Goal: Task Accomplishment & Management: Manage account settings

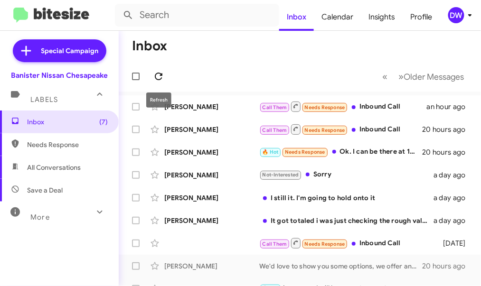
click at [159, 74] on icon at bounding box center [158, 76] width 11 height 11
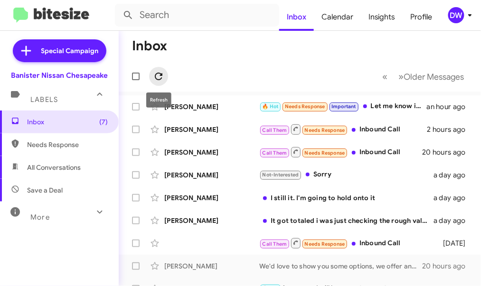
click at [163, 82] on icon at bounding box center [158, 76] width 11 height 11
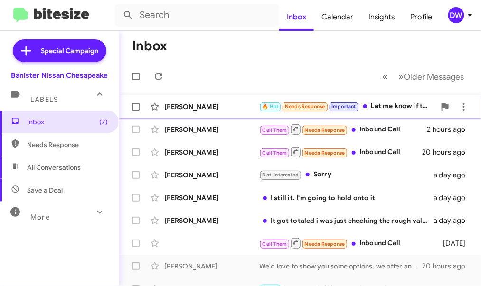
click at [245, 107] on div "[PERSON_NAME]" at bounding box center [211, 106] width 95 height 9
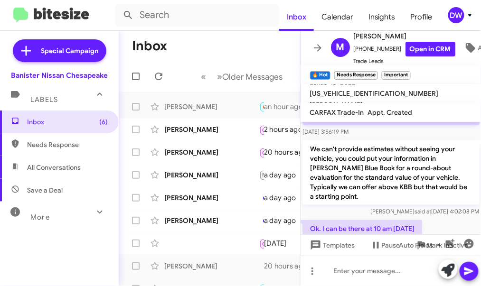
scroll to position [229, 0]
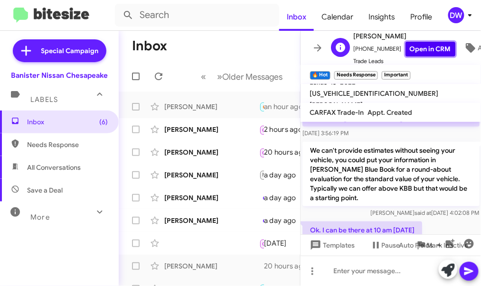
click at [419, 45] on link "Open in CRM" at bounding box center [430, 49] width 50 height 15
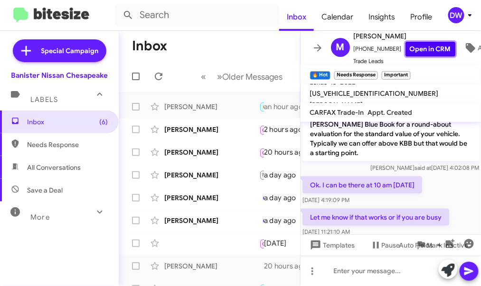
scroll to position [288, 0]
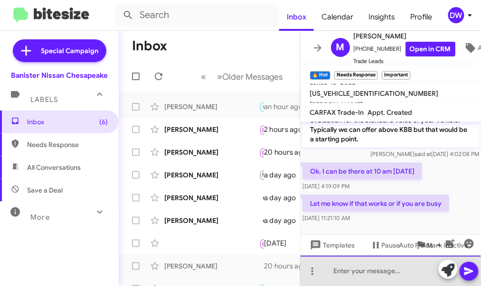
click at [344, 270] on div at bounding box center [390, 271] width 181 height 30
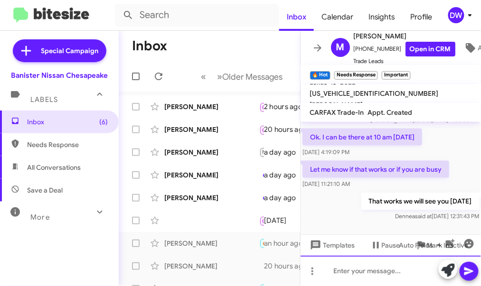
scroll to position [322, 0]
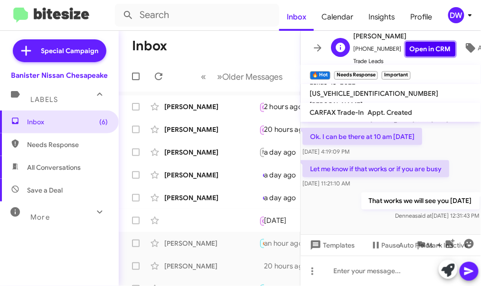
click at [410, 54] on link "Open in CRM" at bounding box center [430, 49] width 50 height 15
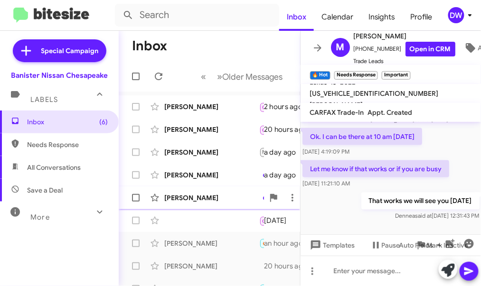
click at [207, 205] on div "[PERSON_NAME] It got totaled i was just checking the rough value of it a day ago" at bounding box center [209, 197] width 166 height 19
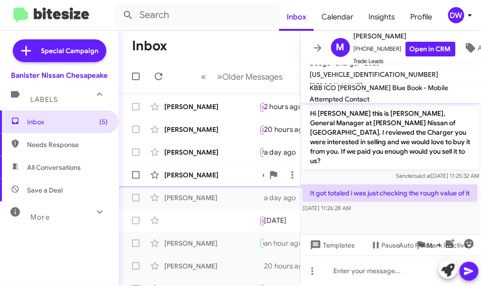
click at [229, 171] on div "[PERSON_NAME]" at bounding box center [211, 174] width 95 height 9
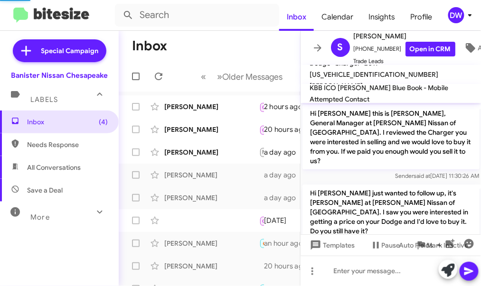
scroll to position [790, 0]
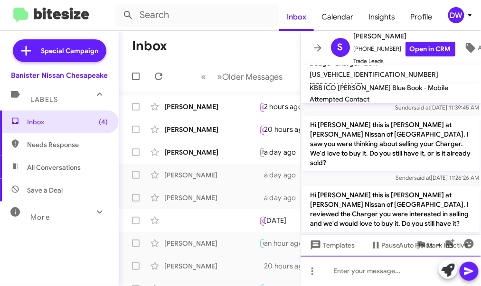
click at [344, 270] on div at bounding box center [390, 271] width 181 height 30
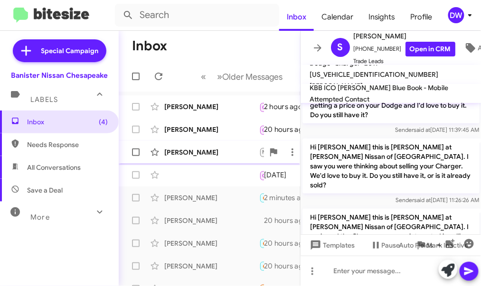
click at [204, 149] on div "[PERSON_NAME]" at bounding box center [211, 152] width 95 height 9
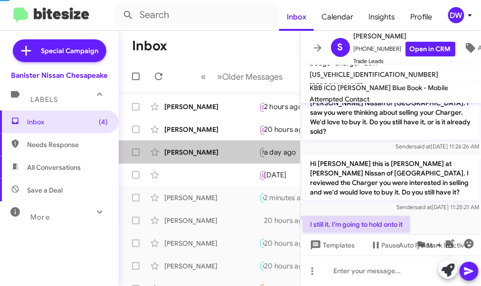
scroll to position [39, 0]
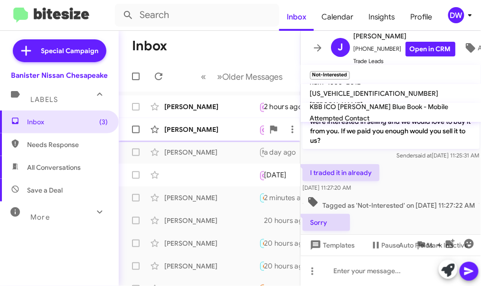
click at [198, 132] on div "[PERSON_NAME]" at bounding box center [211, 129] width 95 height 9
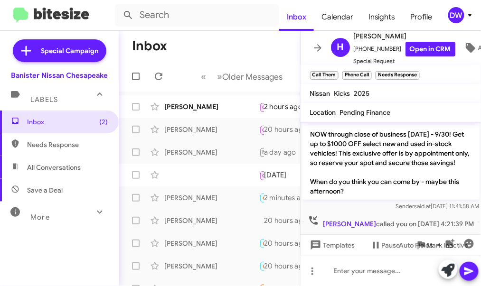
scroll to position [46, 0]
click at [204, 112] on div "[PERSON_NAME] Call Them Needs Response Inbound Call 2 hours ago" at bounding box center [209, 106] width 166 height 19
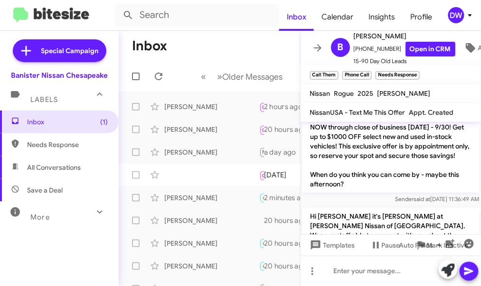
click at [63, 153] on span "Needs Response" at bounding box center [59, 144] width 119 height 23
type input "in:needs-response"
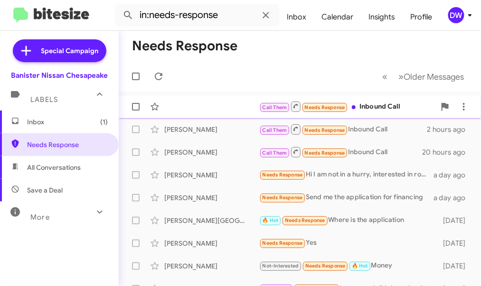
click at [245, 109] on div "Call Them Needs Response Inbound Call [DATE]" at bounding box center [299, 106] width 347 height 19
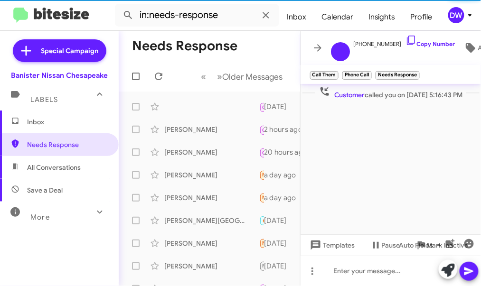
click at [76, 111] on span "Inbox" at bounding box center [59, 122] width 119 height 23
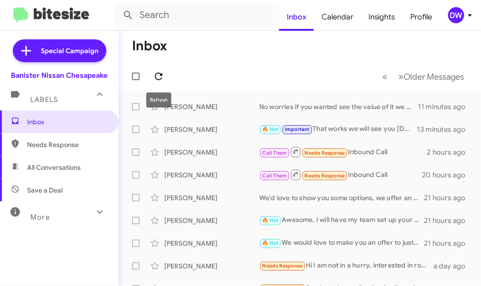
click at [158, 74] on icon at bounding box center [158, 76] width 11 height 11
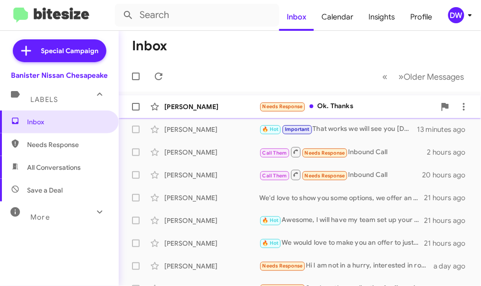
click at [213, 109] on div "[PERSON_NAME]" at bounding box center [211, 106] width 95 height 9
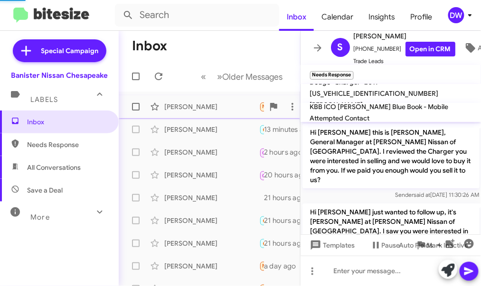
scroll to position [868, 0]
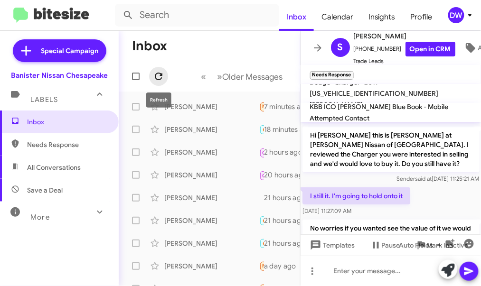
click at [162, 78] on icon at bounding box center [158, 76] width 11 height 11
